Goal: Task Accomplishment & Management: Use online tool/utility

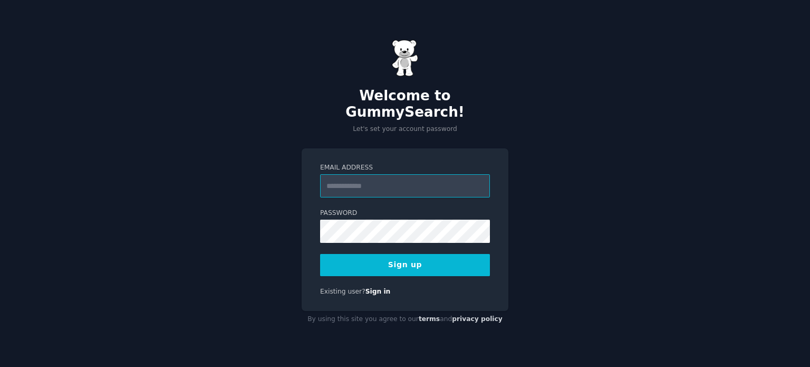
click at [379, 181] on input "Email Address" at bounding box center [405, 185] width 170 height 23
type input "**********"
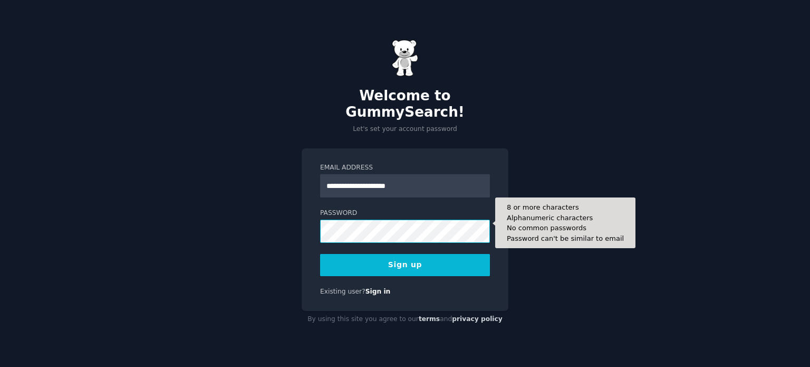
click at [320, 254] on button "Sign up" at bounding box center [405, 265] width 170 height 22
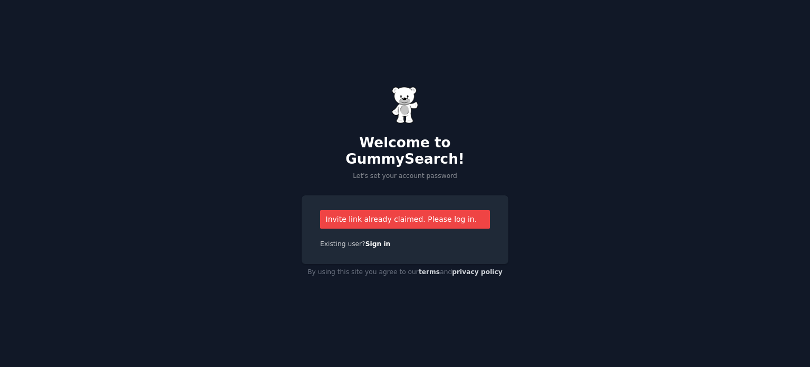
click at [435, 210] on div "Invite link already claimed. Please log in." at bounding box center [405, 219] width 170 height 18
click at [374, 240] on link "Sign in" at bounding box center [378, 243] width 25 height 7
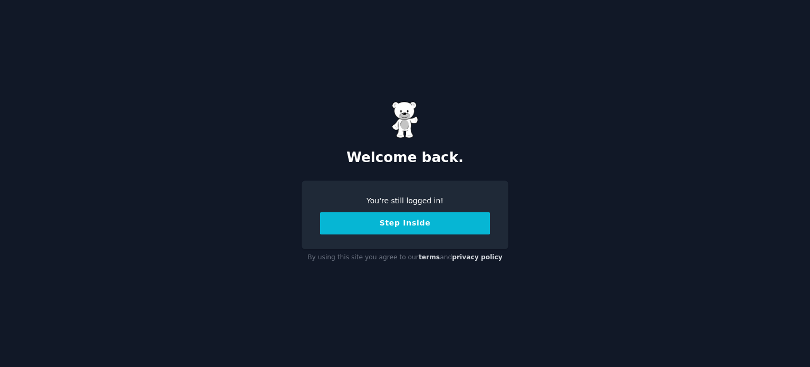
click at [408, 223] on button "Step Inside" at bounding box center [405, 223] width 170 height 22
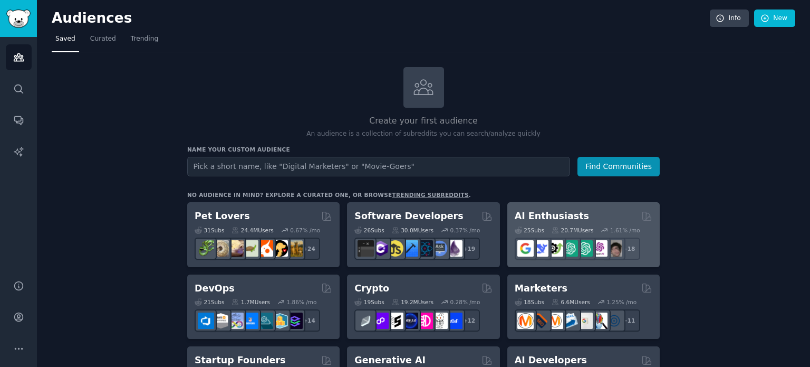
click at [544, 216] on h2 "AI Enthusiasts" at bounding box center [552, 215] width 74 height 13
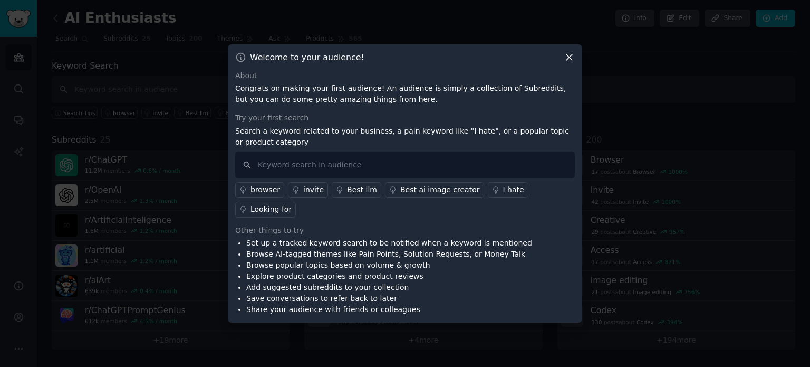
click at [572, 62] on icon at bounding box center [569, 57] width 11 height 11
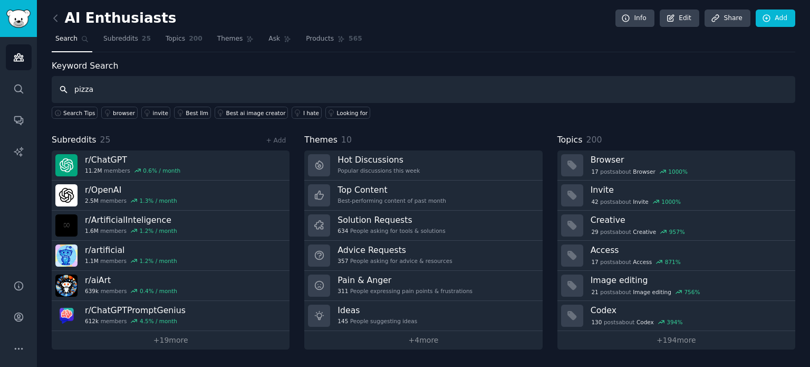
type input "pizza"
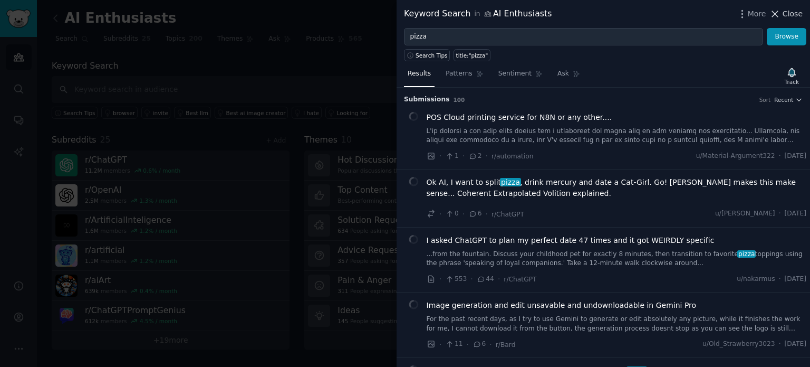
click at [781, 10] on icon at bounding box center [775, 13] width 11 height 11
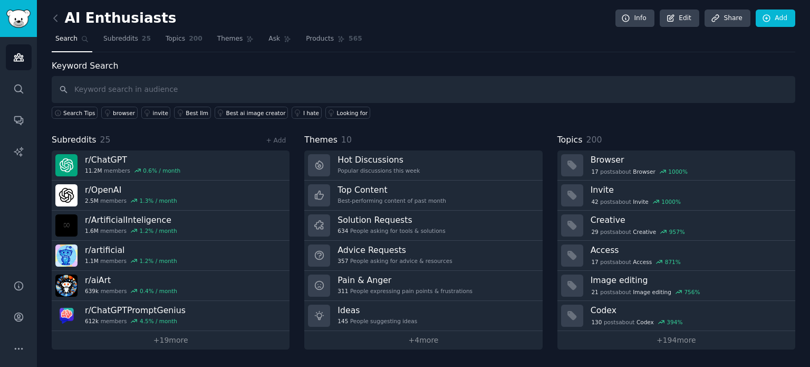
click at [78, 38] on link "Search" at bounding box center [72, 42] width 41 height 22
click at [17, 56] on icon "Sidebar" at bounding box center [18, 57] width 11 height 11
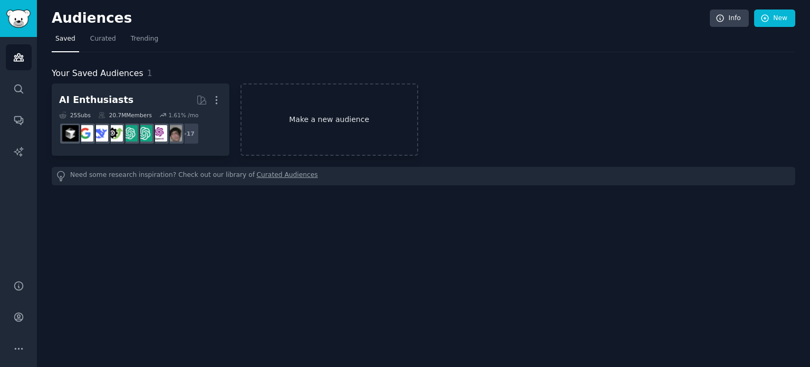
click at [319, 123] on link "Make a new audience" at bounding box center [330, 119] width 178 height 72
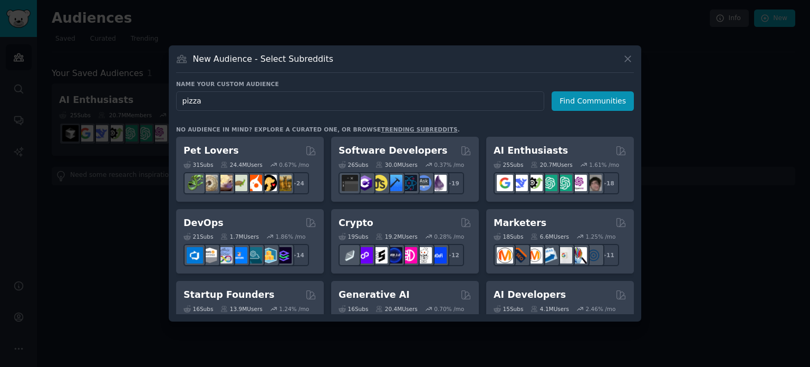
type input "pizza"
click button "Find Communities" at bounding box center [593, 101] width 82 height 20
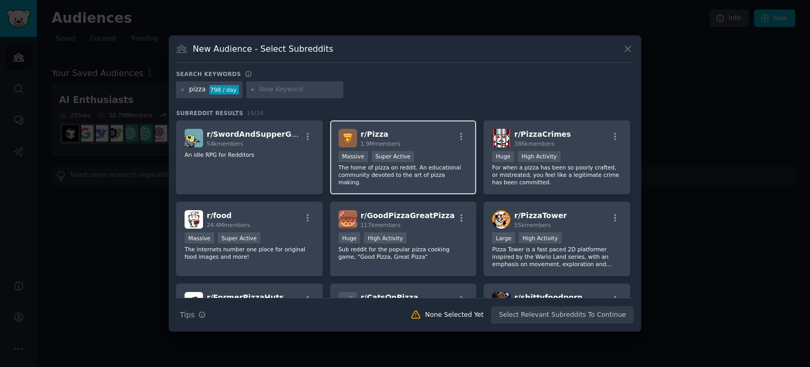
click at [413, 172] on p "The home of pizza on reddit. An educational community devoted to the art of piz…" at bounding box center [404, 175] width 130 height 22
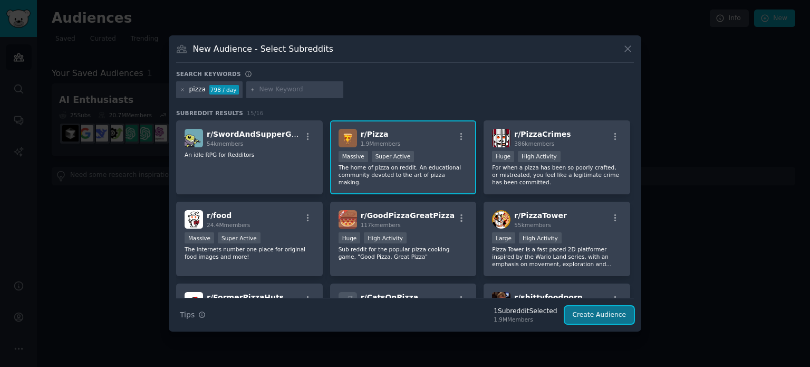
click at [602, 320] on button "Create Audience" at bounding box center [600, 315] width 70 height 18
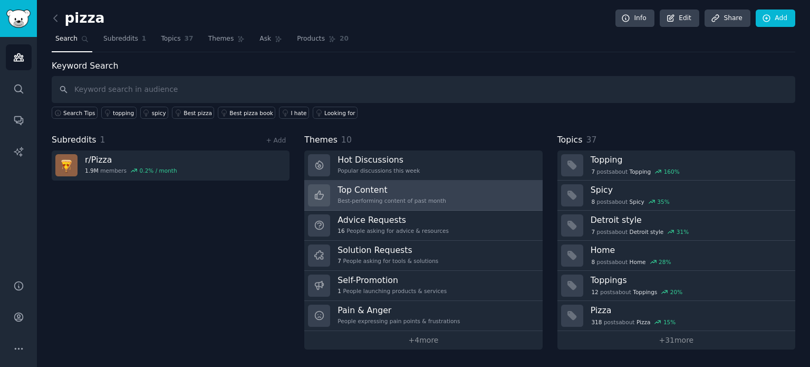
click at [355, 197] on div "Best-performing content of past month" at bounding box center [392, 200] width 109 height 7
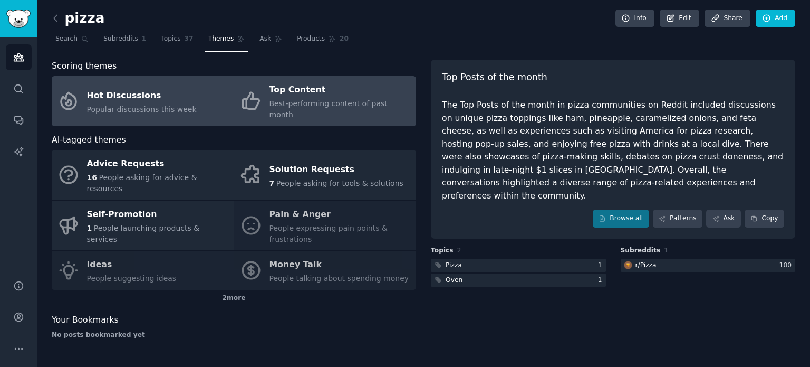
click at [213, 105] on link "Hot Discussions Popular discussions this week" at bounding box center [143, 101] width 182 height 50
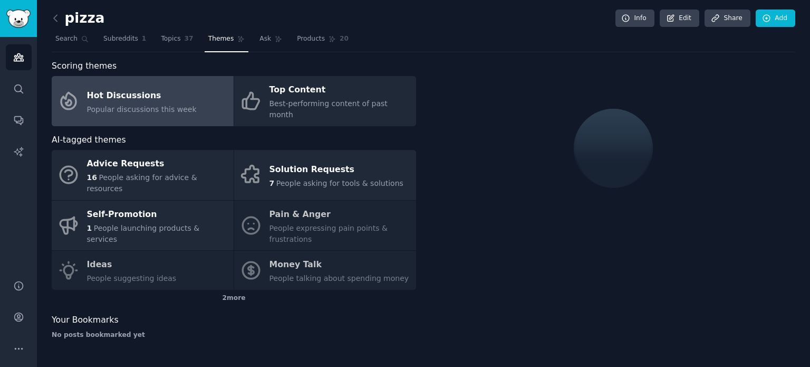
click at [186, 102] on link "Hot Discussions Popular discussions this week" at bounding box center [143, 101] width 182 height 50
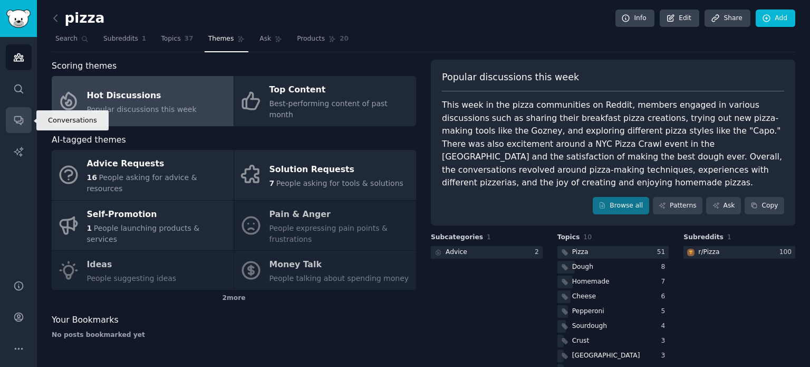
click at [20, 121] on icon "Sidebar" at bounding box center [18, 121] width 8 height 8
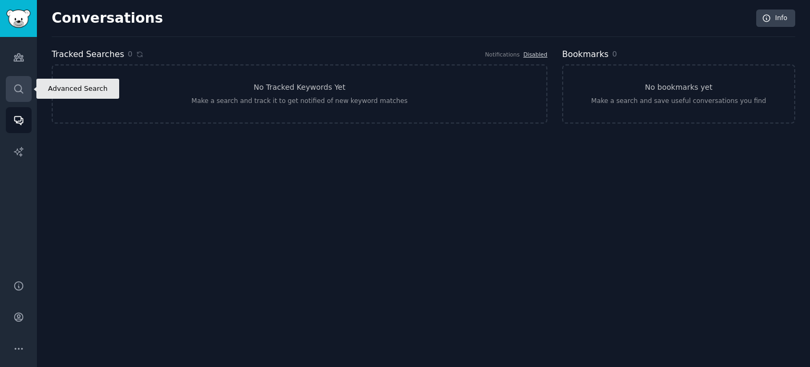
click at [22, 94] on link "Search" at bounding box center [19, 89] width 26 height 26
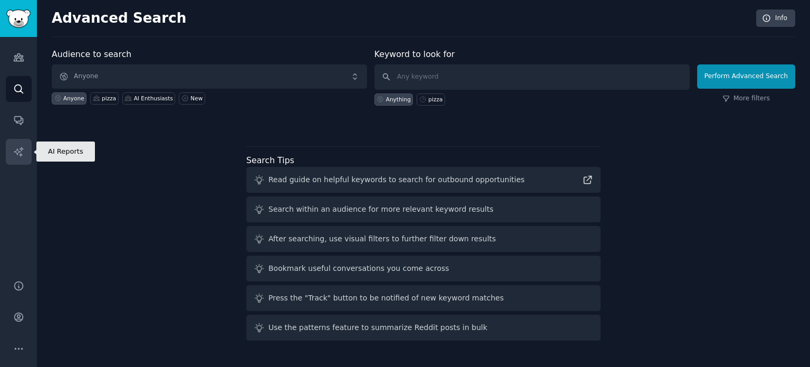
click at [13, 151] on icon "Sidebar" at bounding box center [18, 151] width 11 height 11
